Goal: Transaction & Acquisition: Purchase product/service

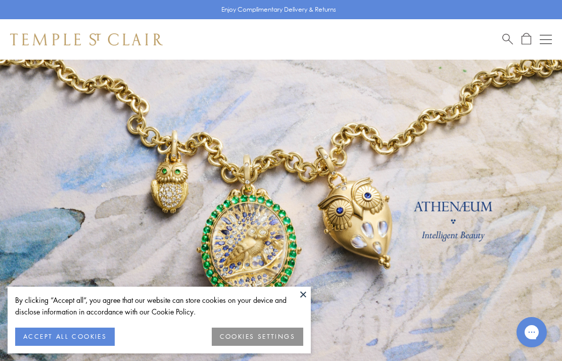
click at [309, 294] on button at bounding box center [303, 294] width 15 height 15
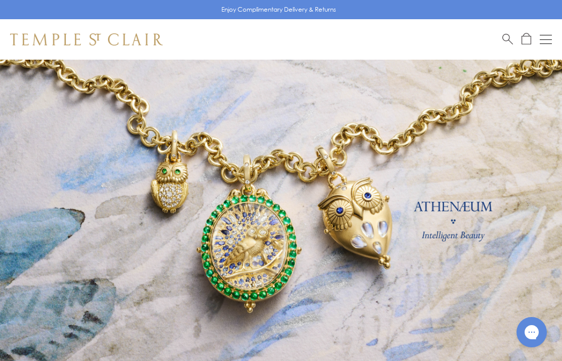
click at [511, 41] on span "Search" at bounding box center [508, 38] width 11 height 11
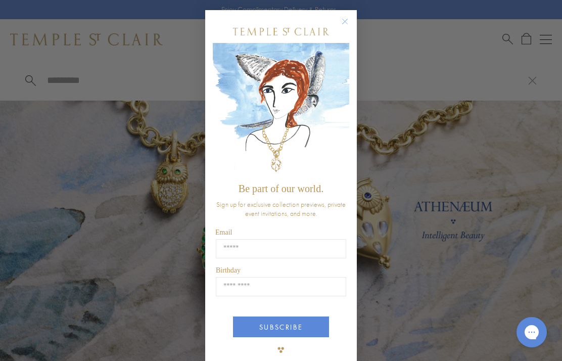
click at [346, 28] on button "Close dialog" at bounding box center [350, 26] width 13 height 13
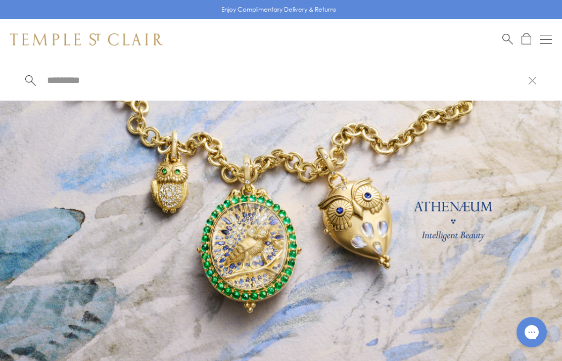
click at [507, 44] on link "Search" at bounding box center [508, 39] width 11 height 13
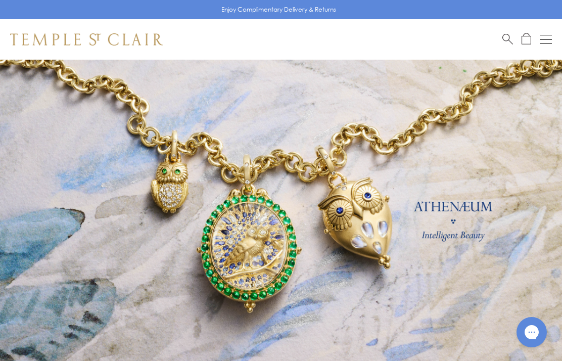
click at [506, 37] on span "Search" at bounding box center [508, 38] width 11 height 11
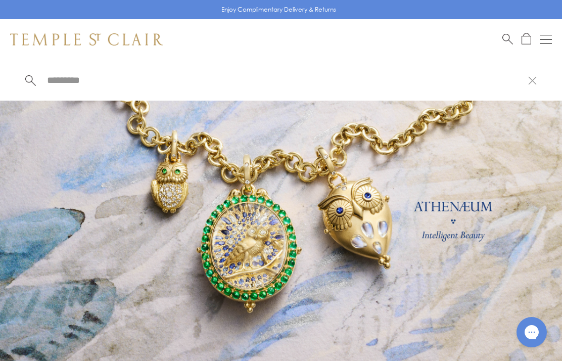
click at [73, 74] on input "search" at bounding box center [287, 80] width 482 height 12
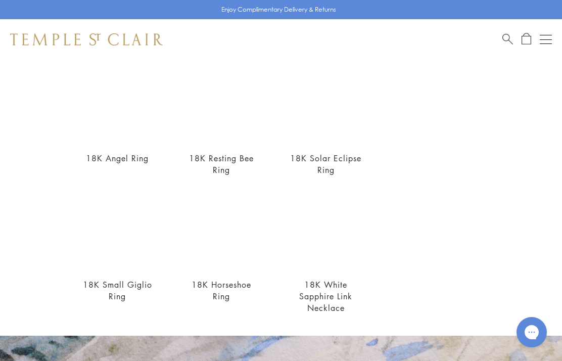
scroll to position [202, 0]
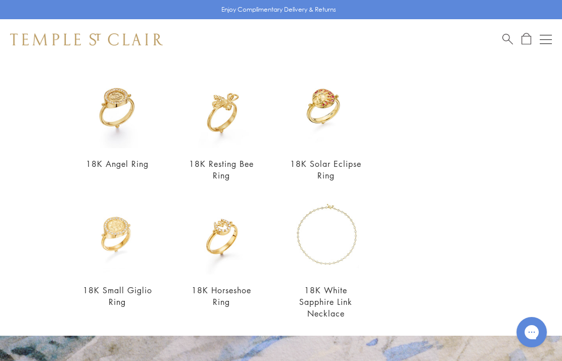
type input "*********"
click at [122, 118] on img at bounding box center [117, 108] width 79 height 79
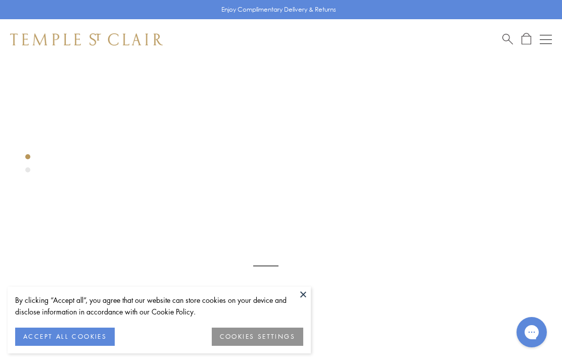
click at [308, 294] on button at bounding box center [303, 294] width 15 height 15
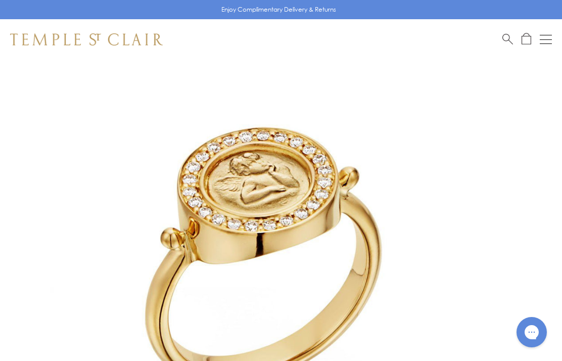
click at [479, 239] on img at bounding box center [266, 266] width 532 height 532
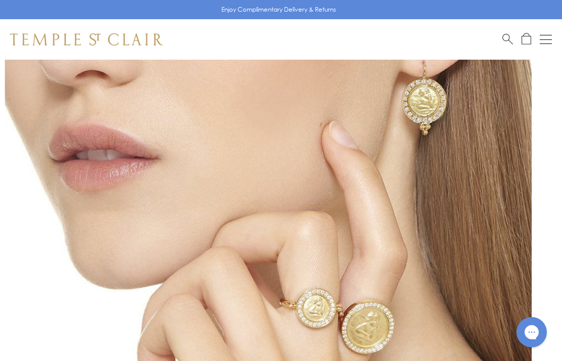
click at [520, 249] on img at bounding box center [271, 266] width 532 height 532
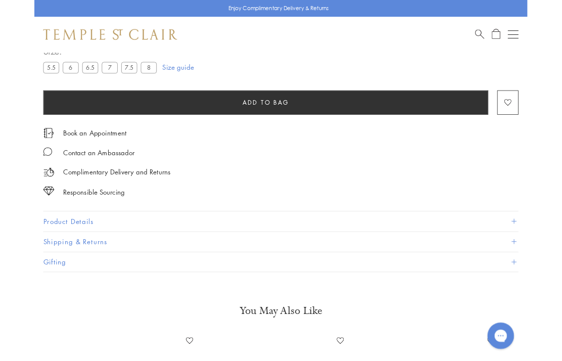
scroll to position [614, 0]
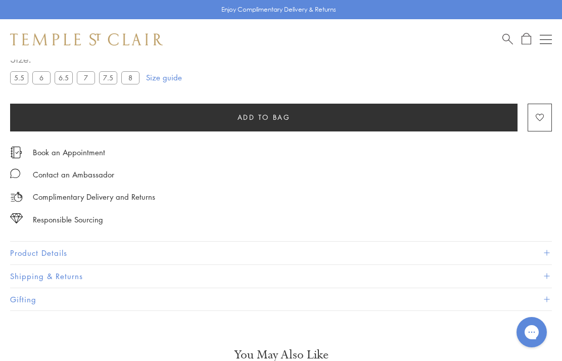
click at [542, 249] on button "Product Details" at bounding box center [281, 253] width 542 height 23
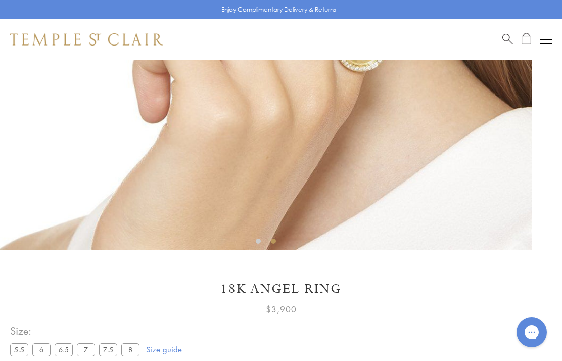
scroll to position [341, 0]
